Goal: Transaction & Acquisition: Purchase product/service

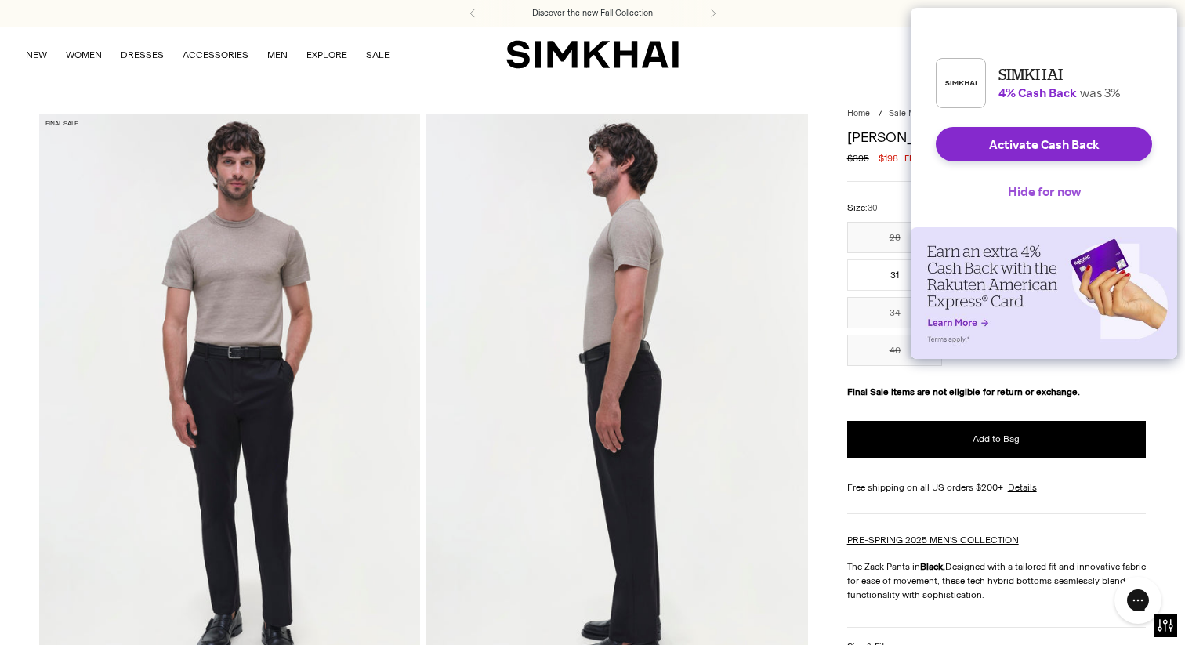
click at [1047, 198] on button "Hide for now" at bounding box center [1045, 191] width 98 height 34
